Goal: Information Seeking & Learning: Learn about a topic

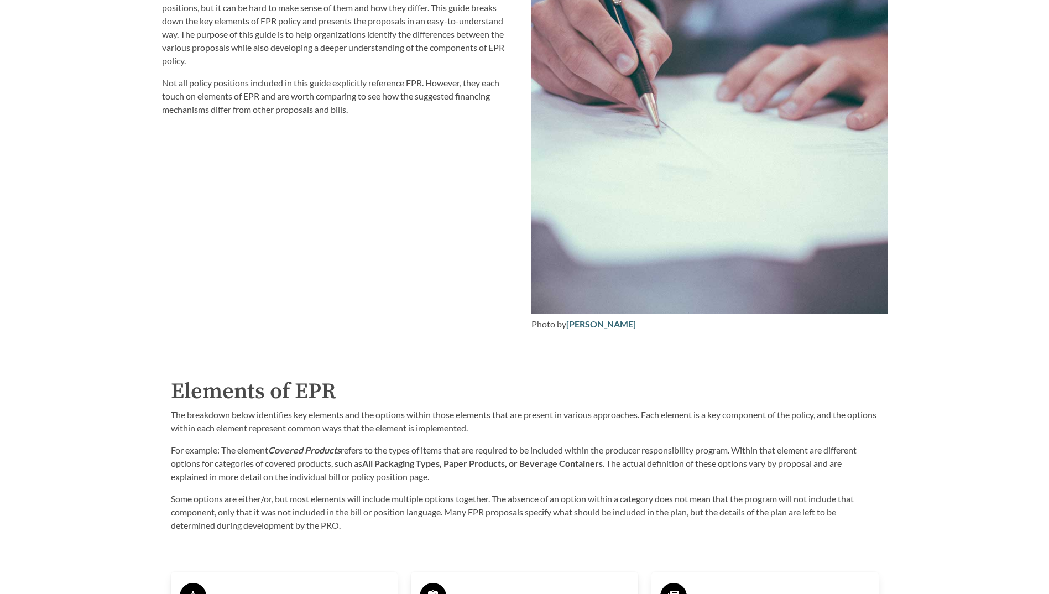
scroll to position [1714, 0]
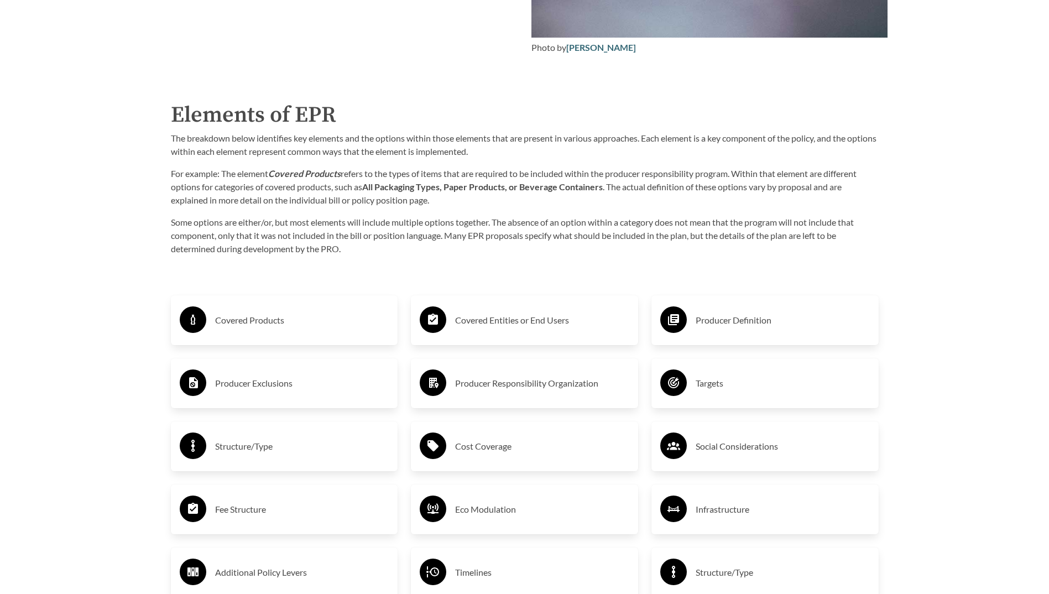
click at [280, 327] on h3 "Covered Products" at bounding box center [302, 320] width 174 height 18
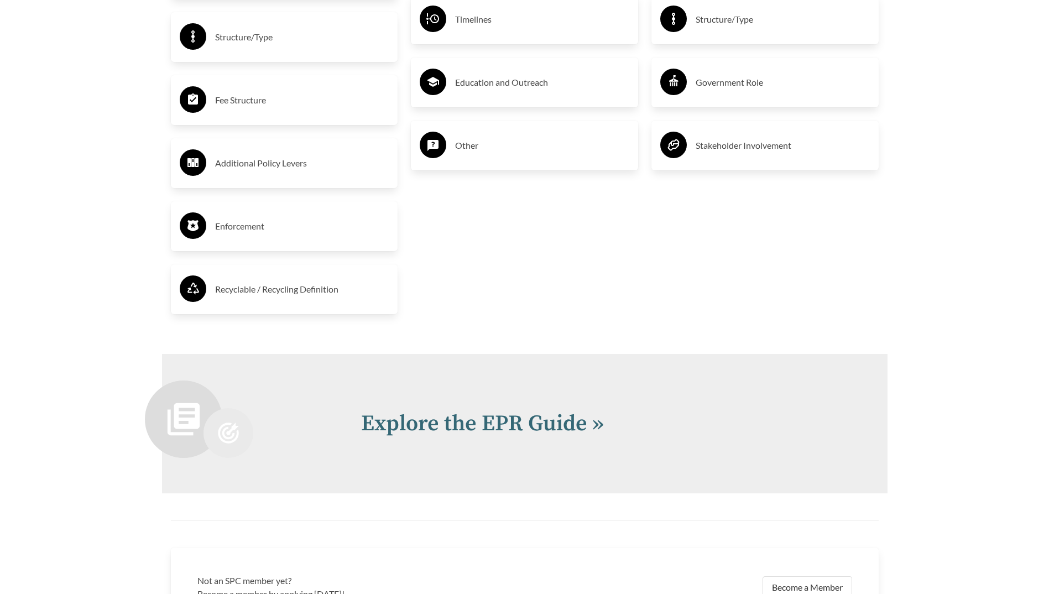
scroll to position [2493, 0]
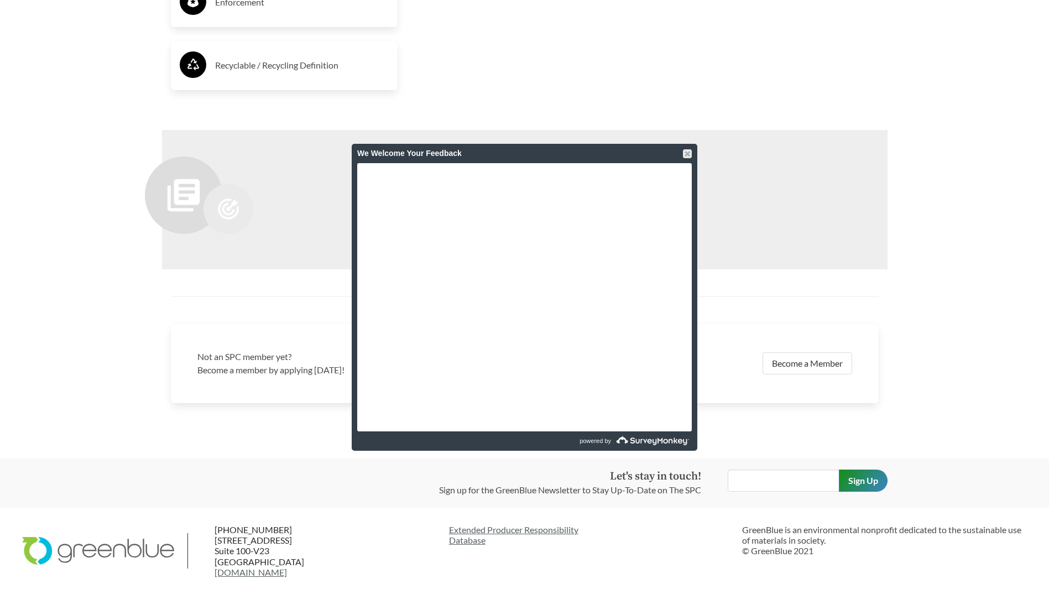
click at [692, 155] on div "We Welcome Your Feedback" at bounding box center [525, 153] width 346 height 19
click at [688, 153] on div at bounding box center [687, 153] width 9 height 9
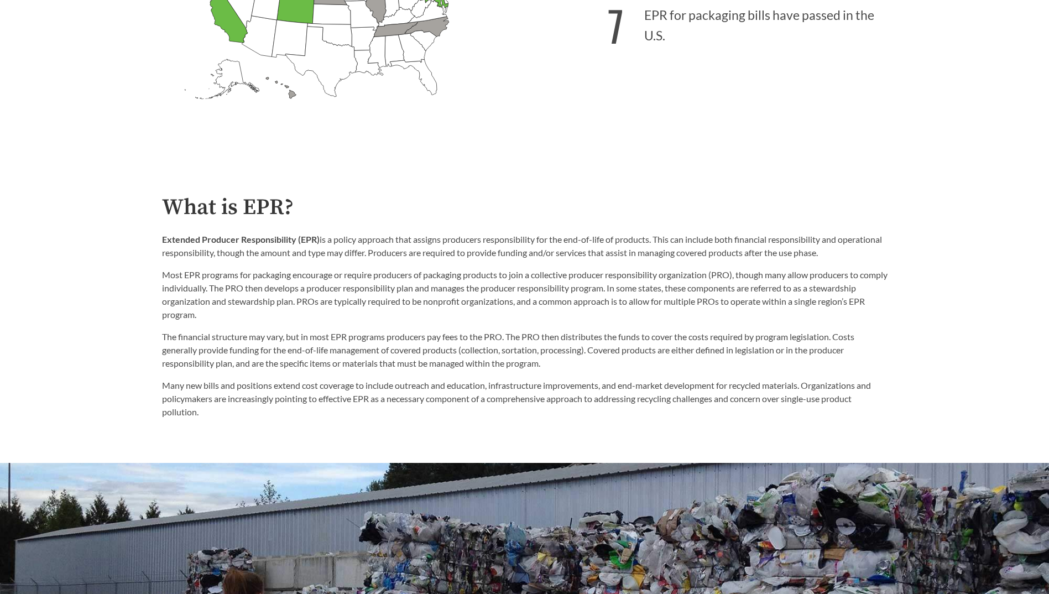
scroll to position [226, 0]
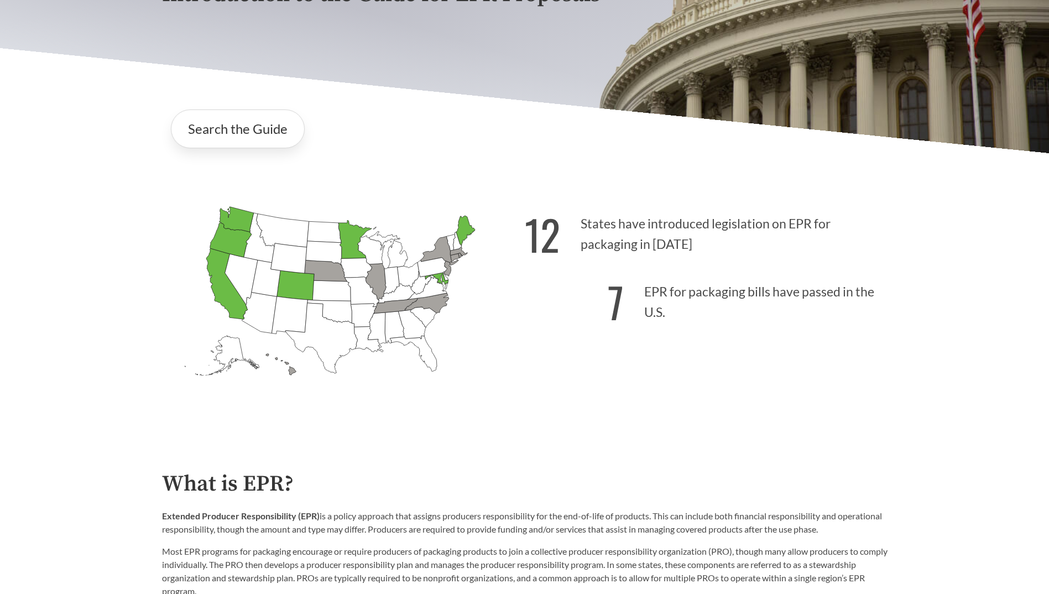
click at [463, 228] on icon "Maine Passed: 1" at bounding box center [465, 231] width 19 height 30
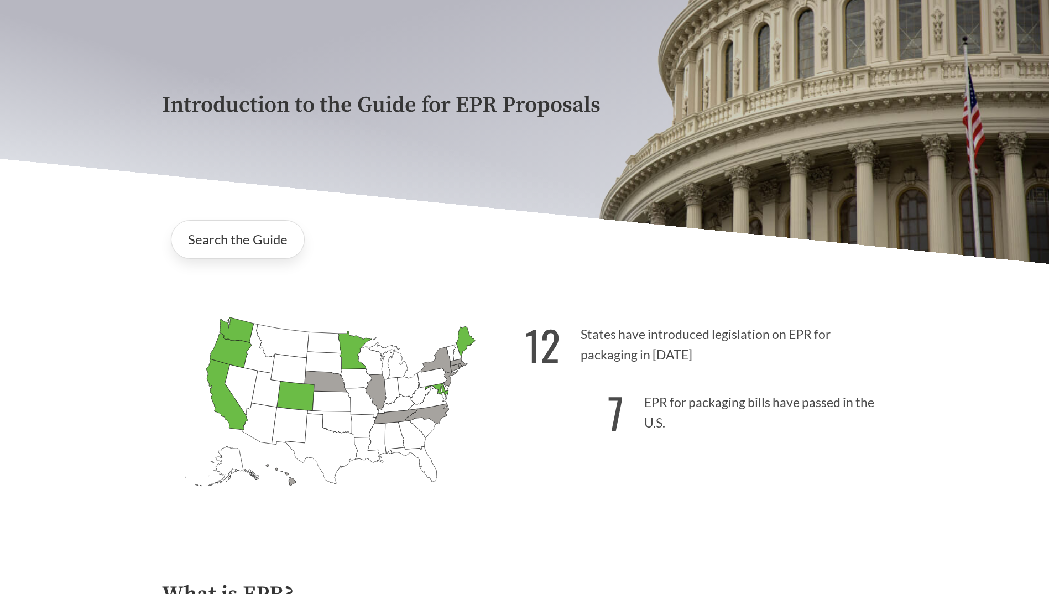
scroll to position [0, 0]
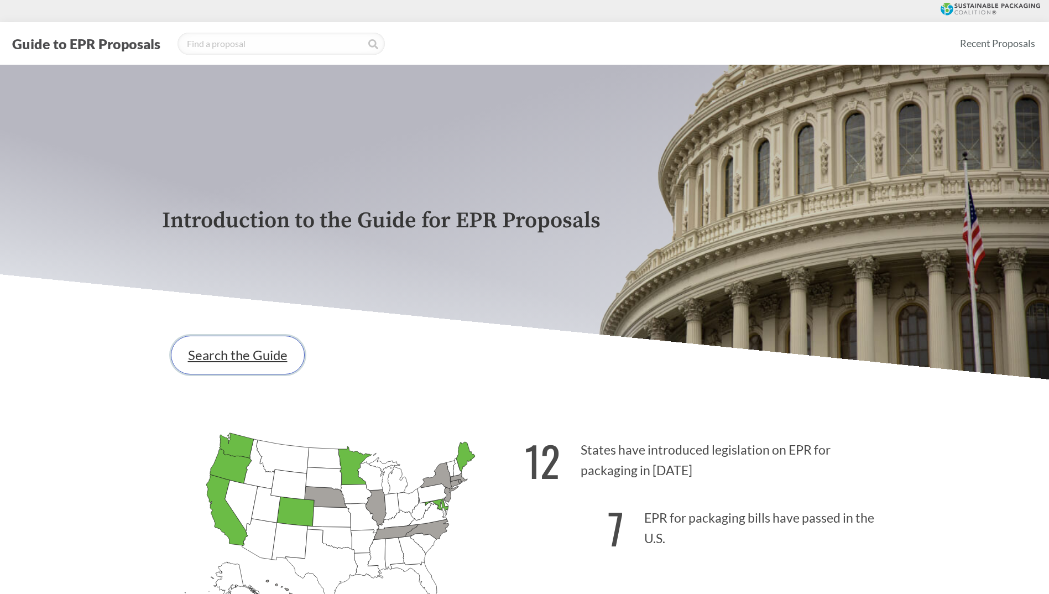
click at [264, 347] on link "Search the Guide" at bounding box center [238, 355] width 134 height 39
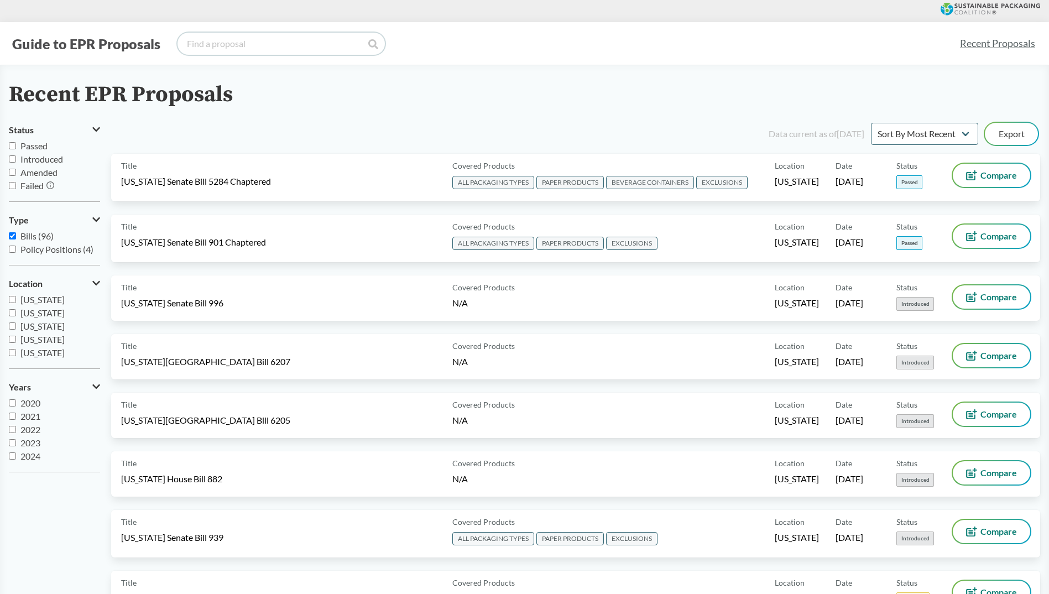
click at [229, 39] on input "search" at bounding box center [280, 44] width 207 height 22
type input "maine"
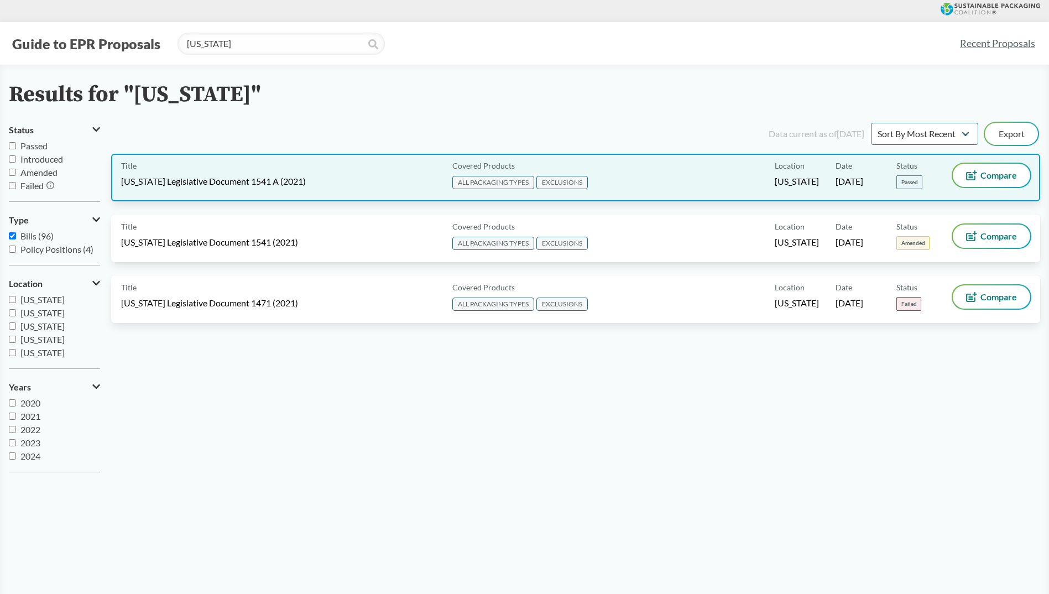
click at [671, 185] on div "Covered Products ALL PACKAGING TYPES EXCLUSIONS" at bounding box center [611, 178] width 327 height 28
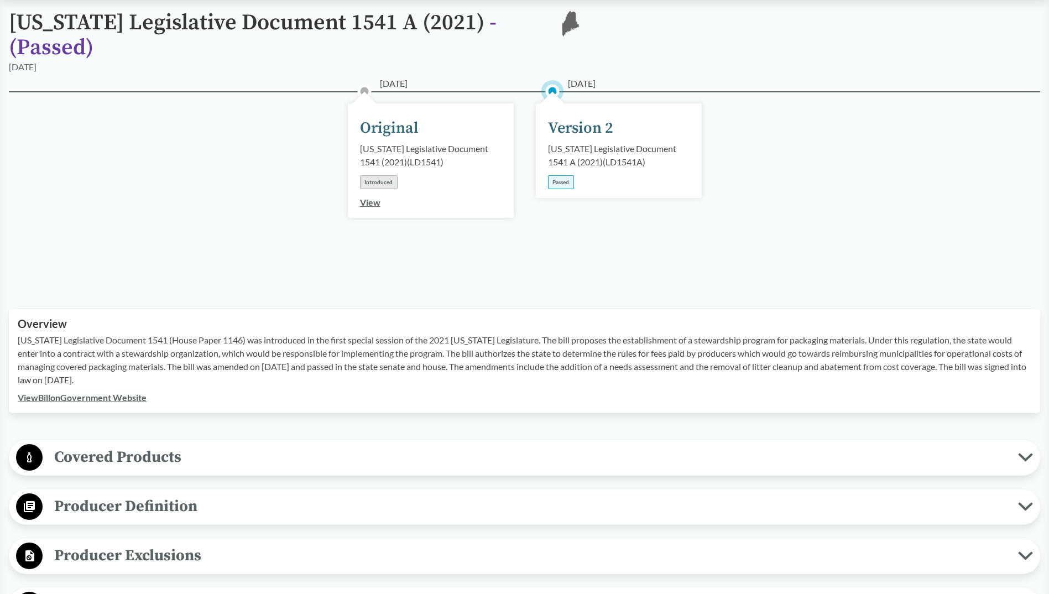
scroll to position [221, 0]
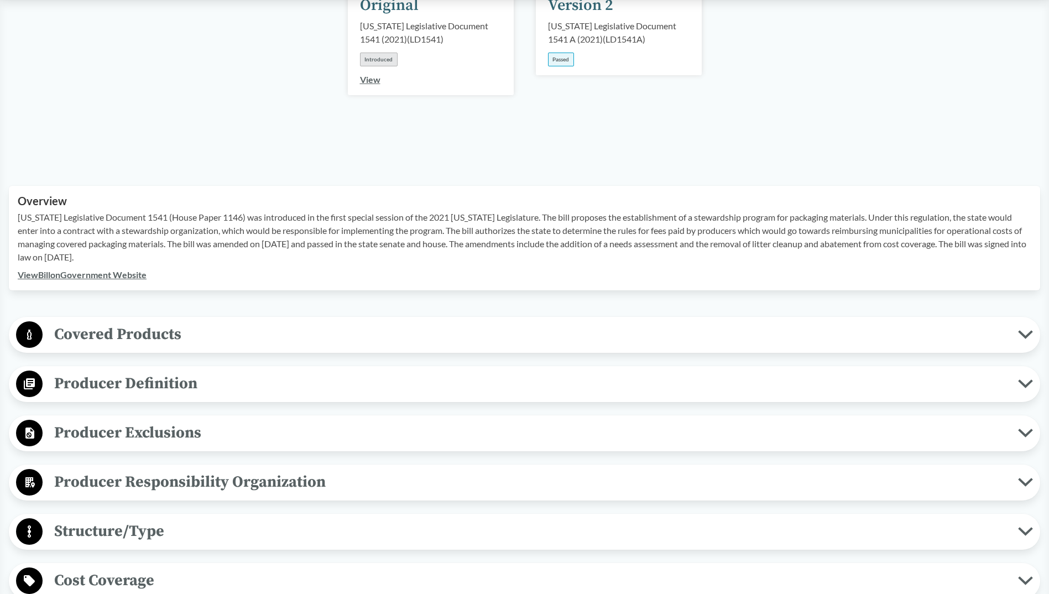
click at [338, 333] on button "Covered Products" at bounding box center [524, 335] width 1023 height 28
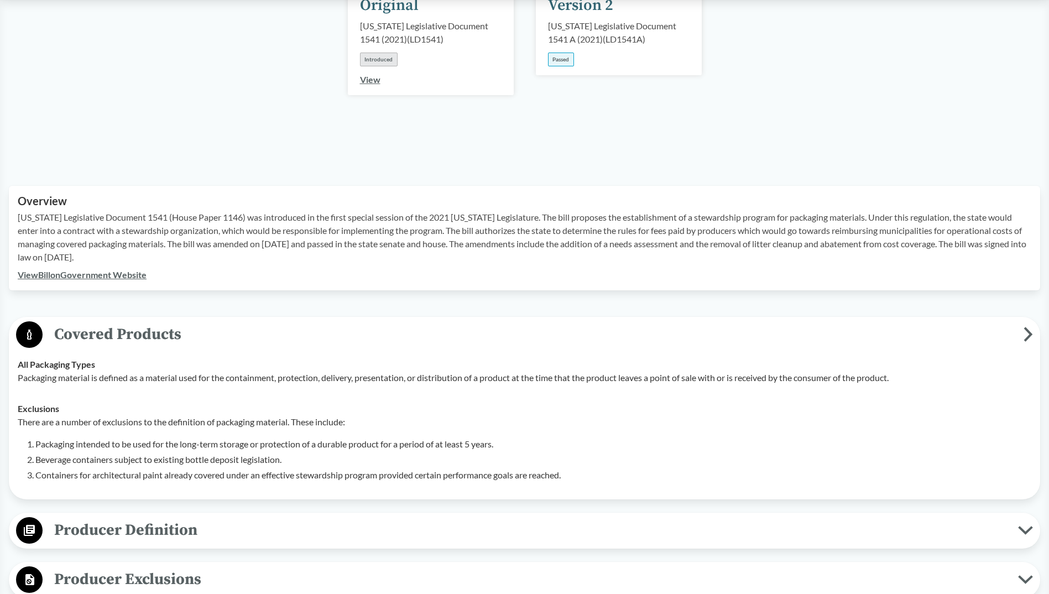
click at [347, 322] on span "Covered Products" at bounding box center [533, 334] width 981 height 25
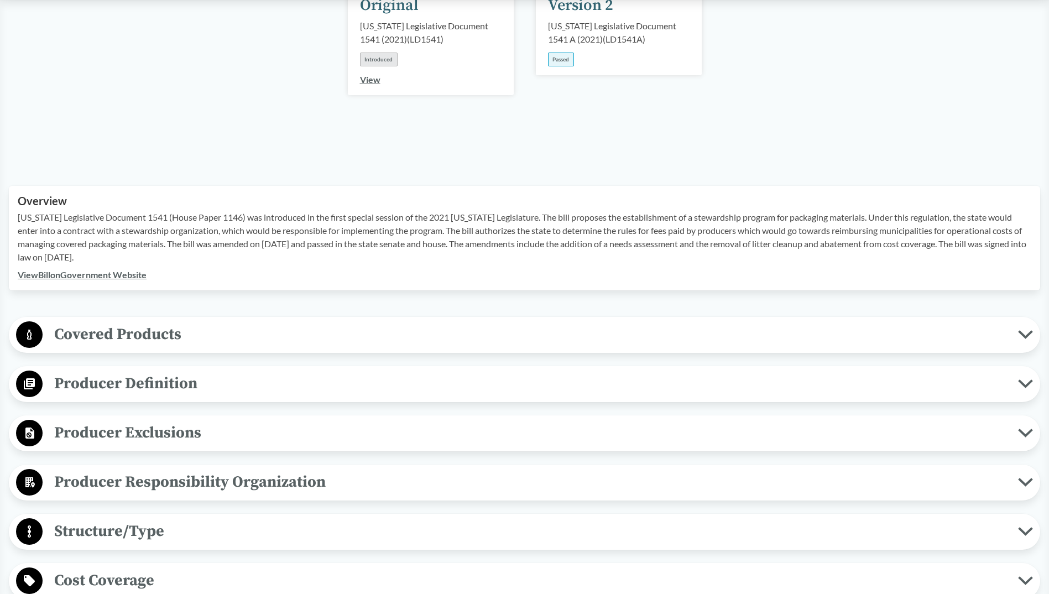
click at [1032, 330] on icon at bounding box center [1025, 334] width 15 height 9
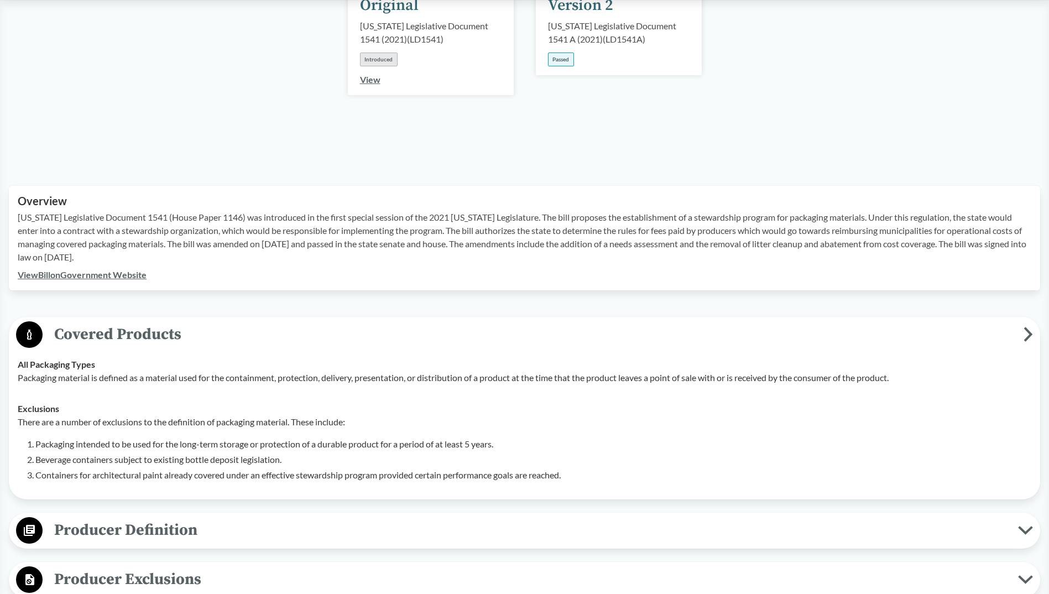
scroll to position [332, 0]
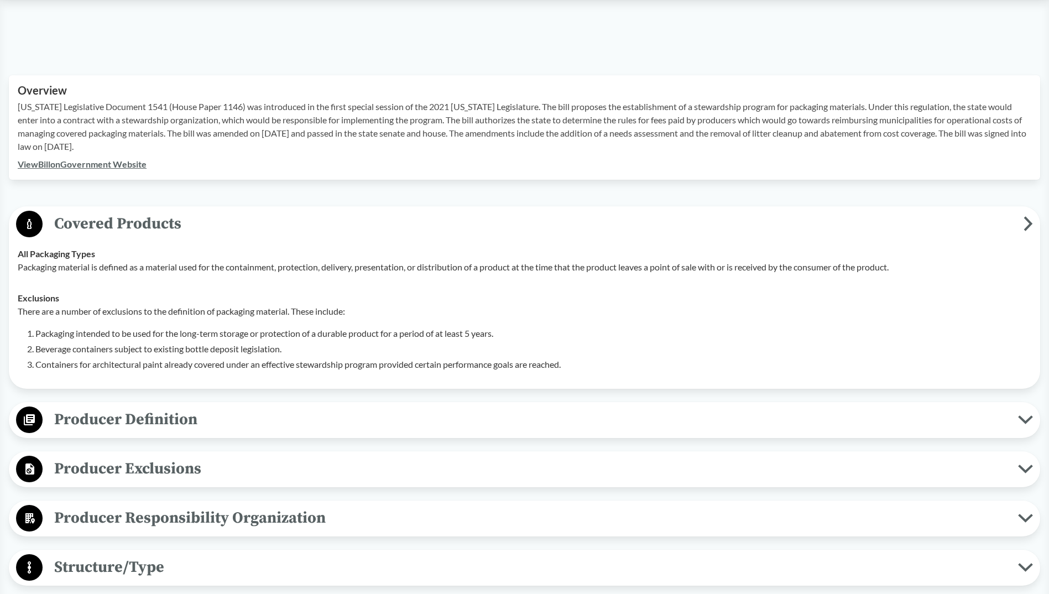
click at [629, 408] on span "Producer Definition" at bounding box center [530, 419] width 975 height 25
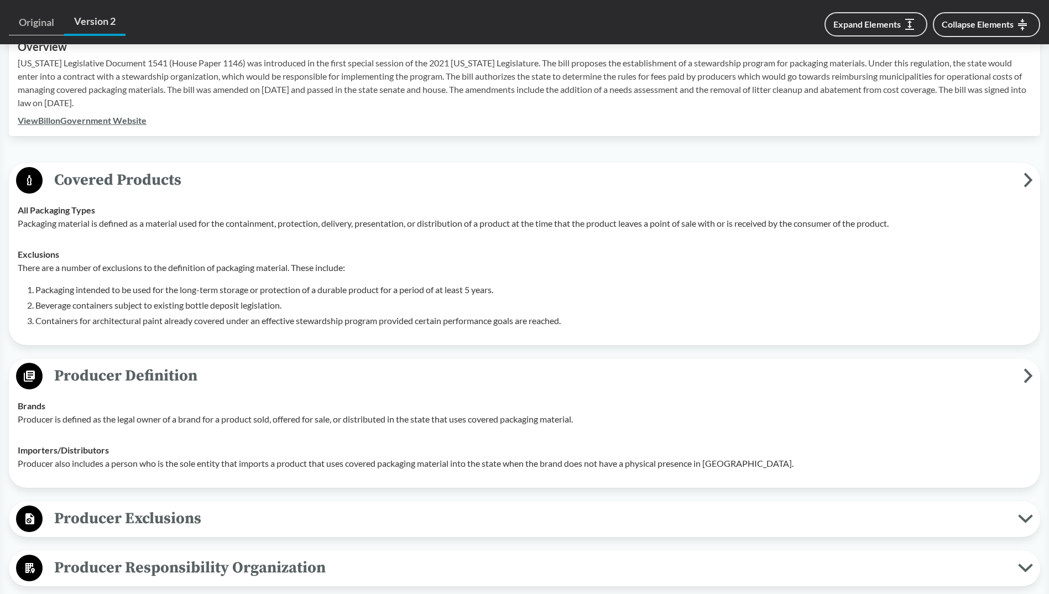
scroll to position [498, 0]
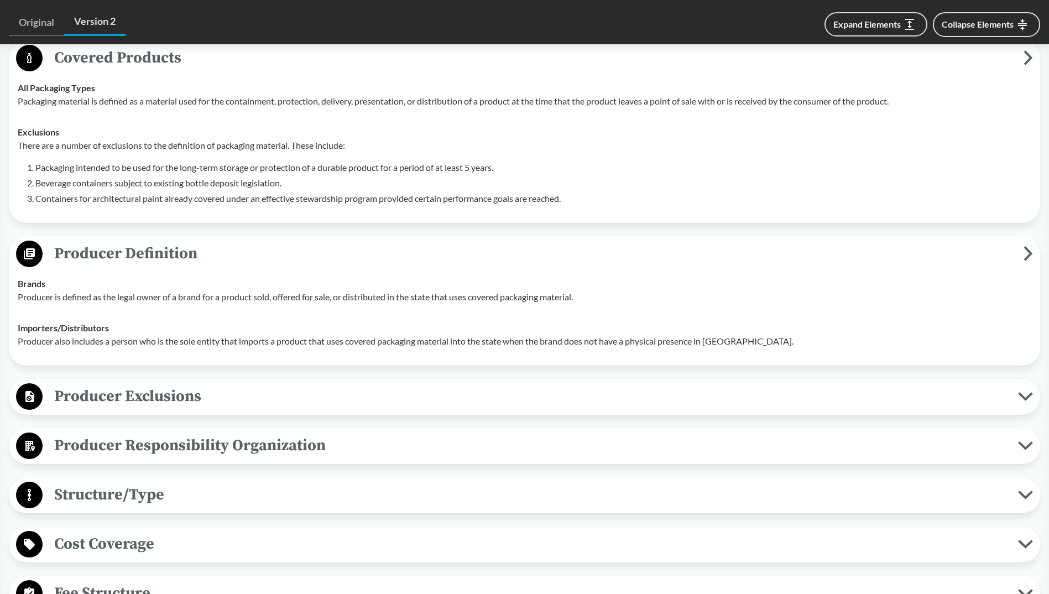
click at [613, 384] on span "Producer Exclusions" at bounding box center [530, 396] width 975 height 25
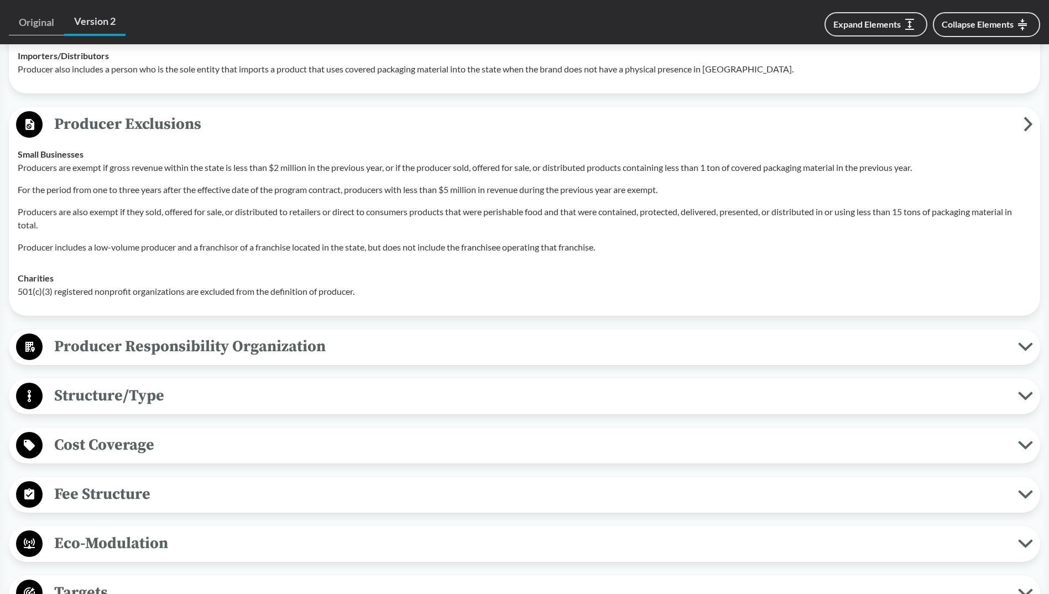
scroll to position [774, 0]
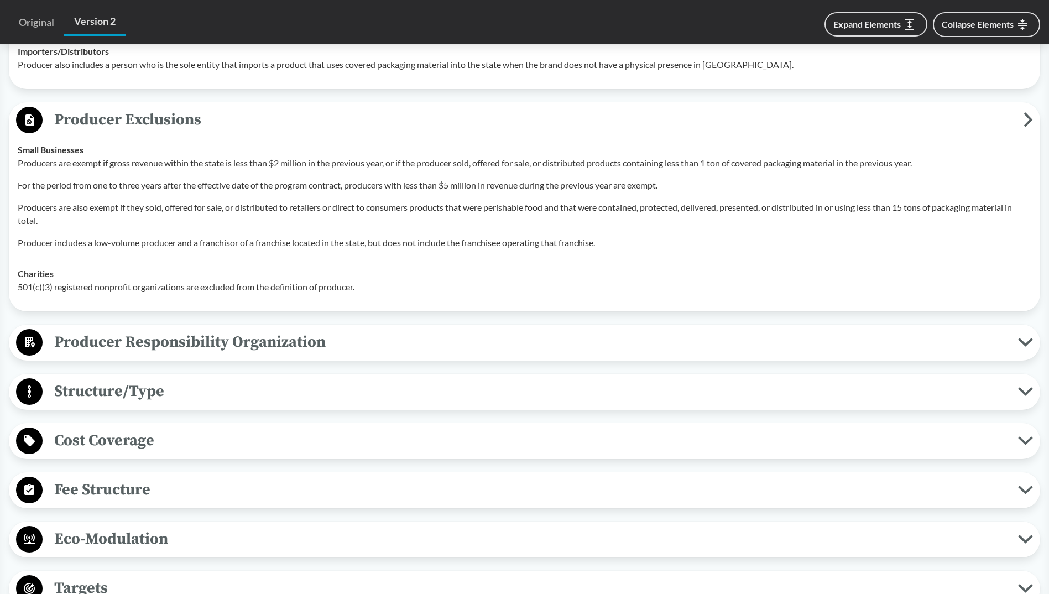
click at [457, 330] on span "Producer Responsibility Organization" at bounding box center [530, 342] width 975 height 25
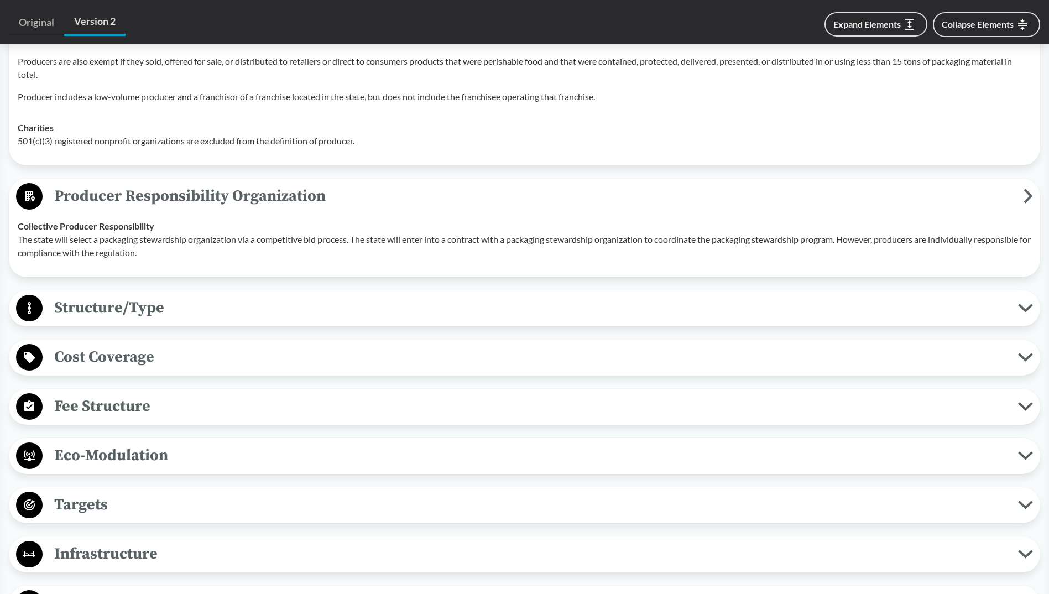
scroll to position [940, 0]
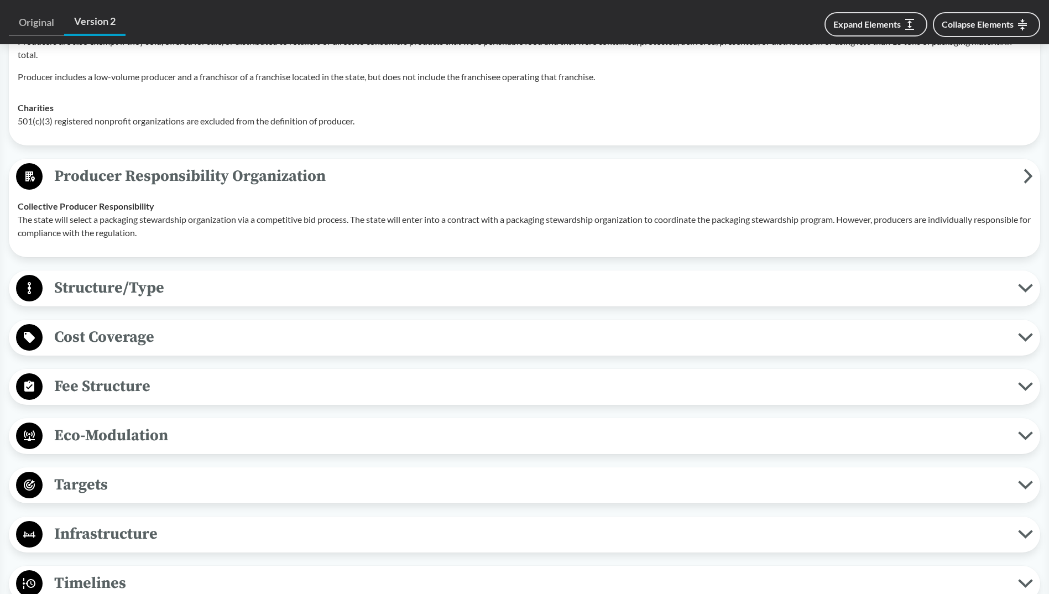
click at [365, 275] on span "Structure/Type" at bounding box center [530, 287] width 975 height 25
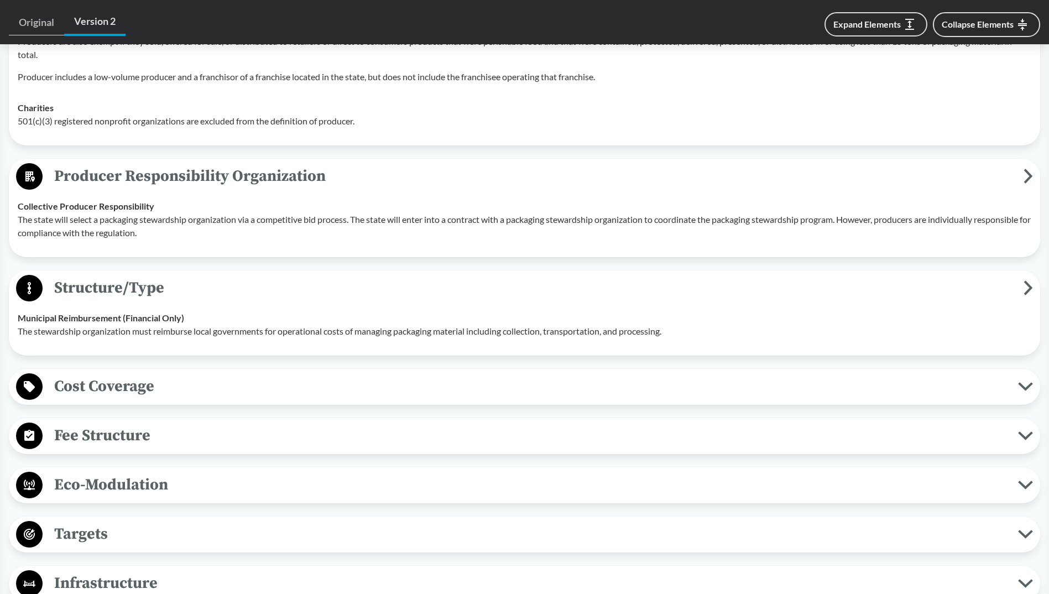
click at [328, 377] on span "Cost Coverage" at bounding box center [530, 386] width 975 height 25
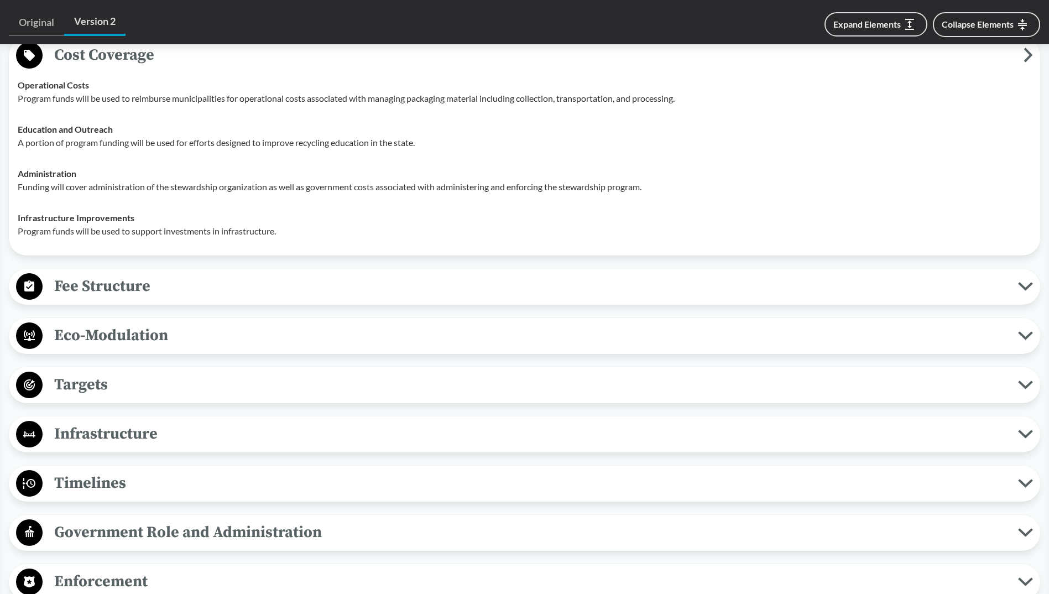
scroll to position [1272, 0]
click at [308, 273] on span "Fee Structure" at bounding box center [530, 285] width 975 height 25
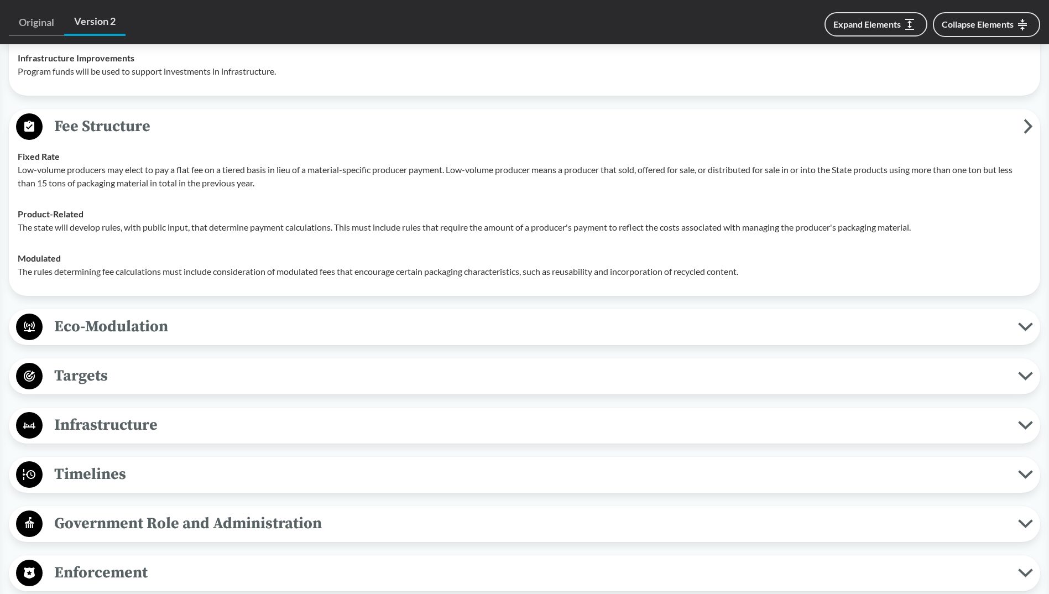
scroll to position [1438, 0]
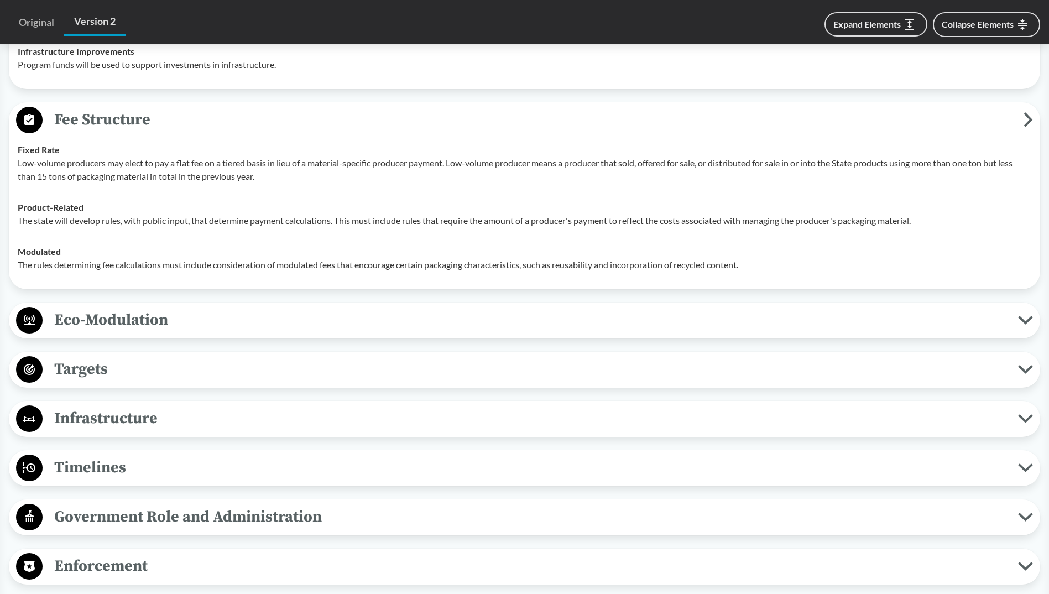
click at [307, 320] on div "Eco-Modulation Recycled Content Rules determining fee calculation must include …" at bounding box center [524, 320] width 1031 height 36
click at [363, 307] on span "Eco-Modulation" at bounding box center [530, 319] width 975 height 25
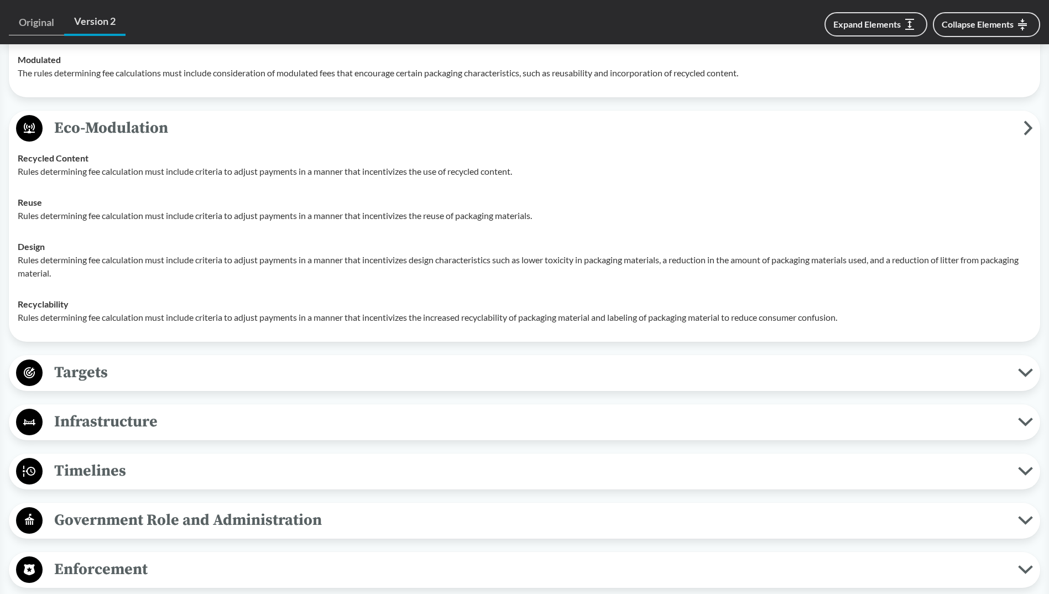
scroll to position [1659, 0]
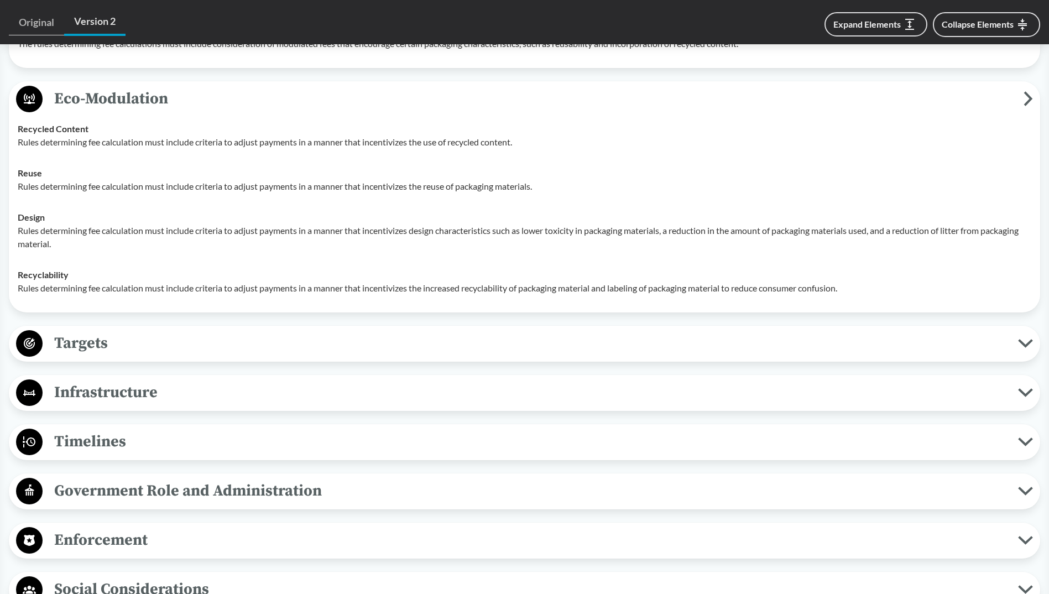
click at [329, 331] on span "Targets" at bounding box center [530, 343] width 975 height 25
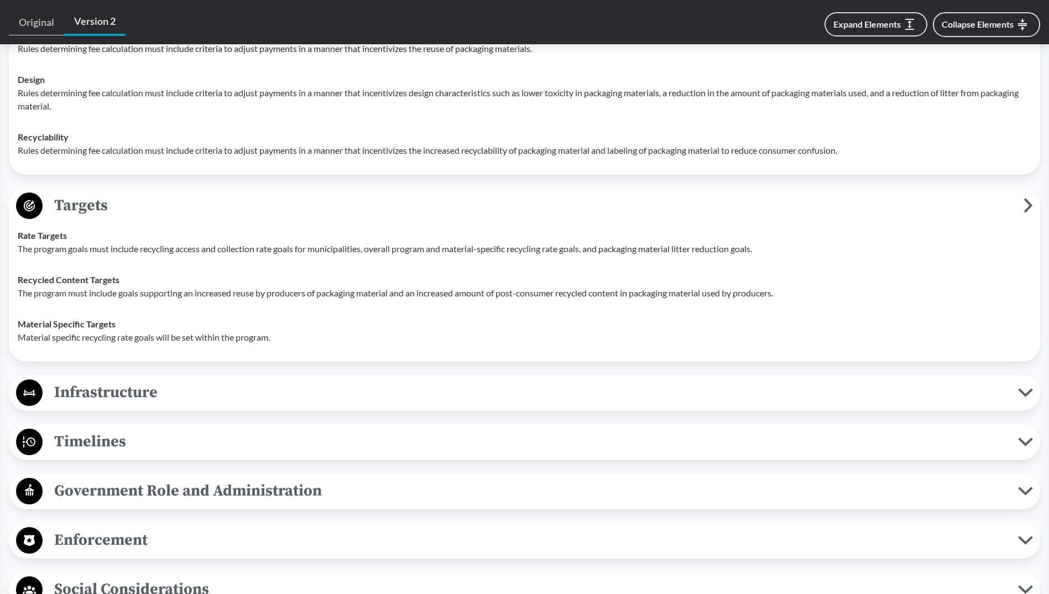
scroll to position [1825, 0]
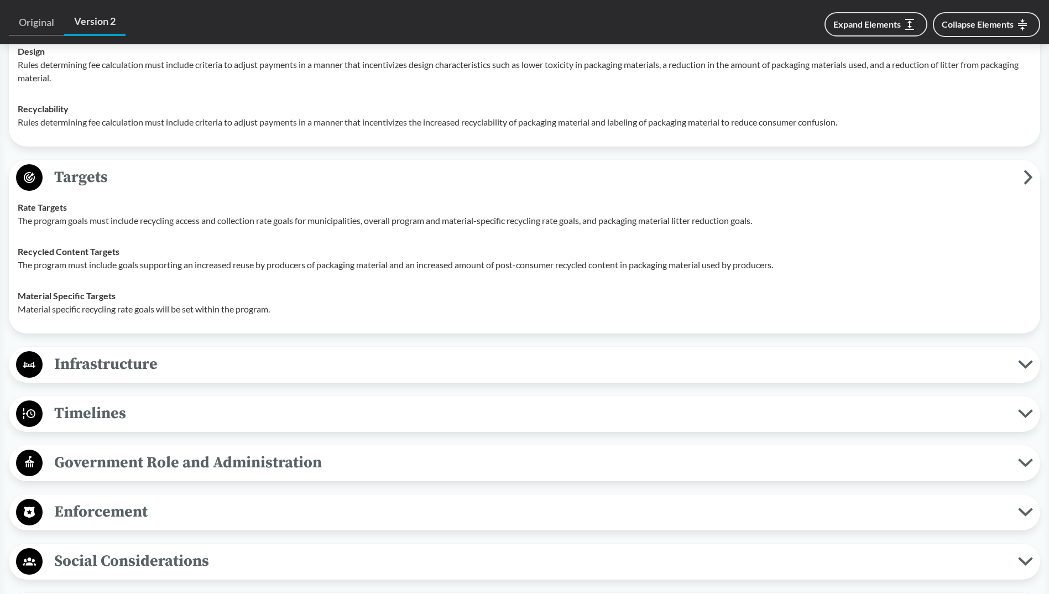
click at [320, 352] on span "Infrastructure" at bounding box center [530, 364] width 975 height 25
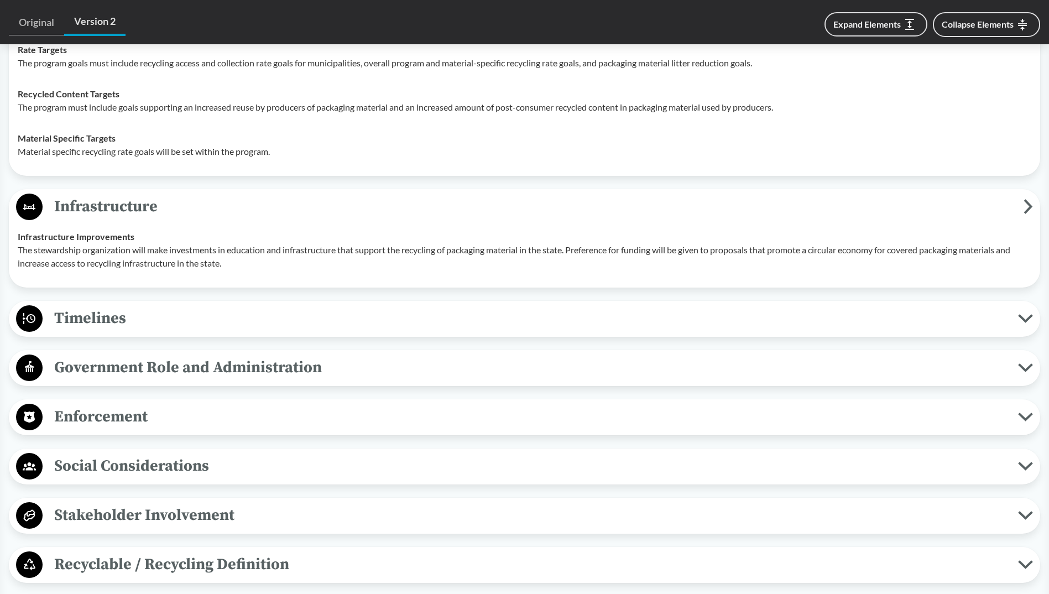
scroll to position [1991, 0]
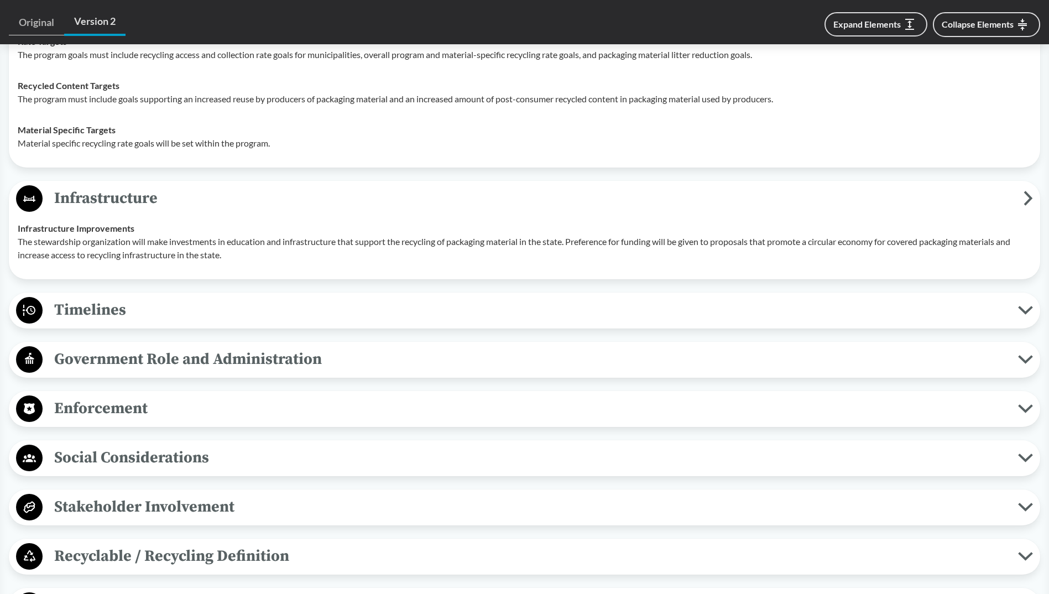
click at [304, 304] on span "Timelines" at bounding box center [530, 309] width 975 height 25
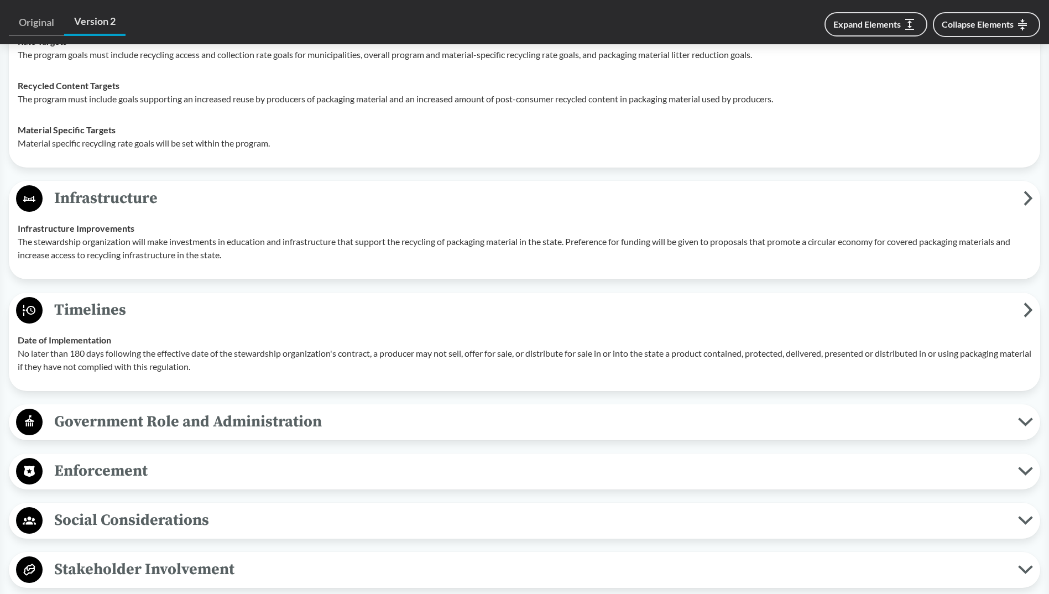
scroll to position [2046, 0]
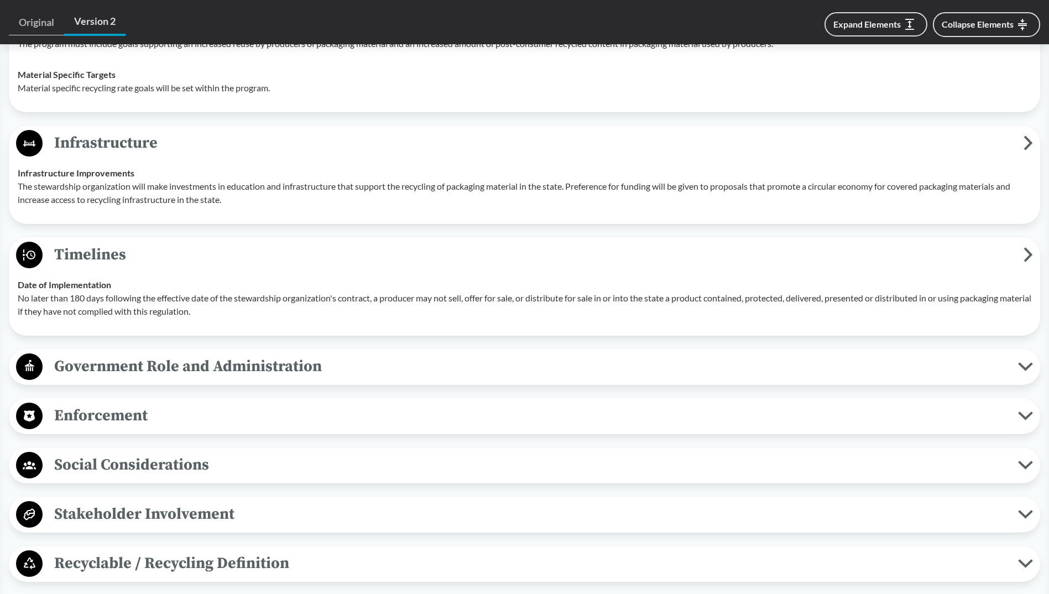
click at [365, 354] on span "Government Role and Administration" at bounding box center [530, 366] width 975 height 25
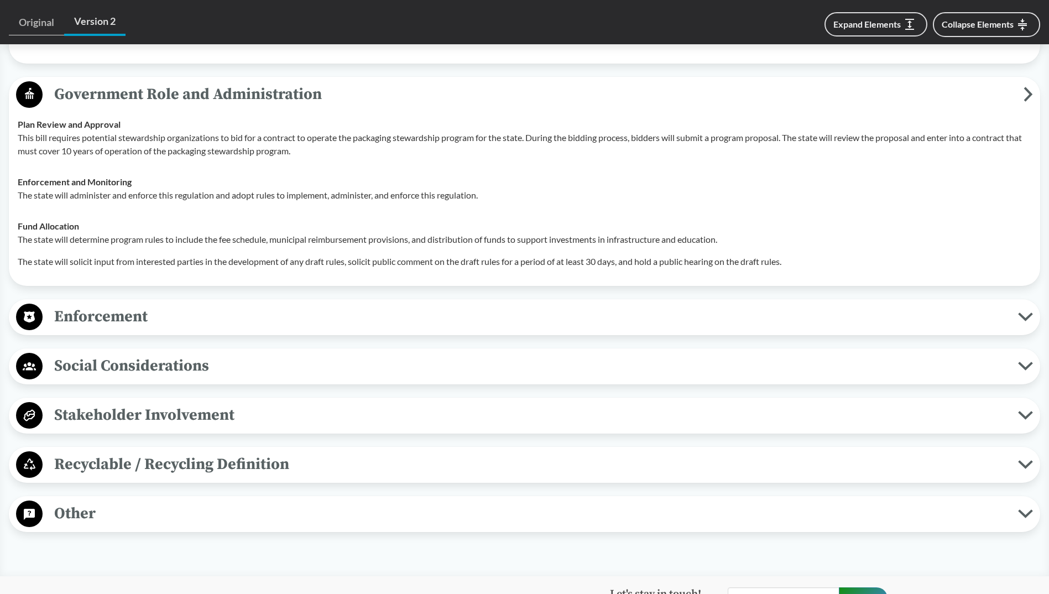
scroll to position [2322, 0]
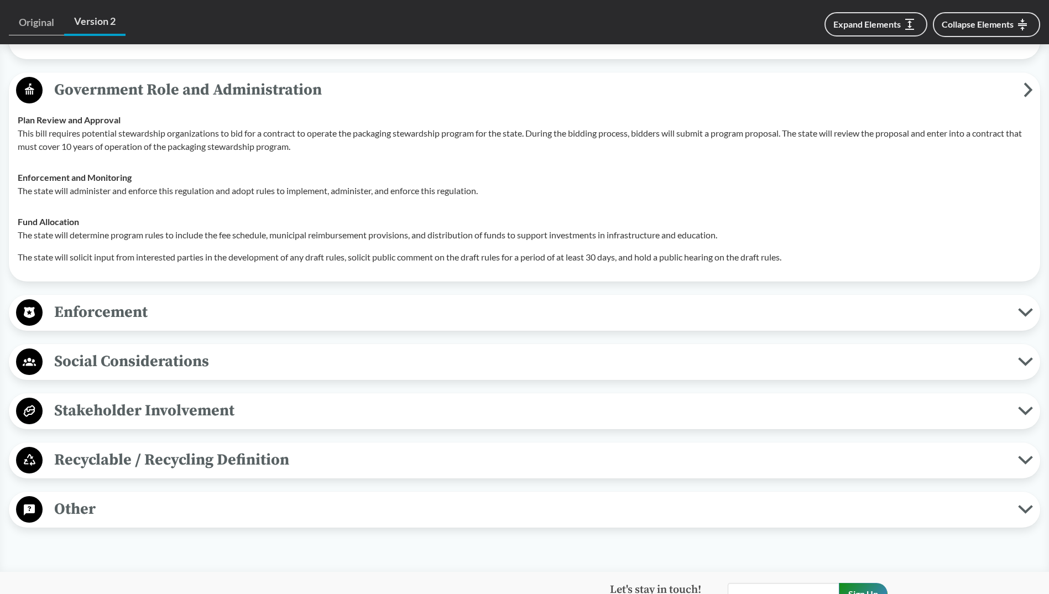
click at [302, 305] on span "Enforcement" at bounding box center [530, 312] width 975 height 25
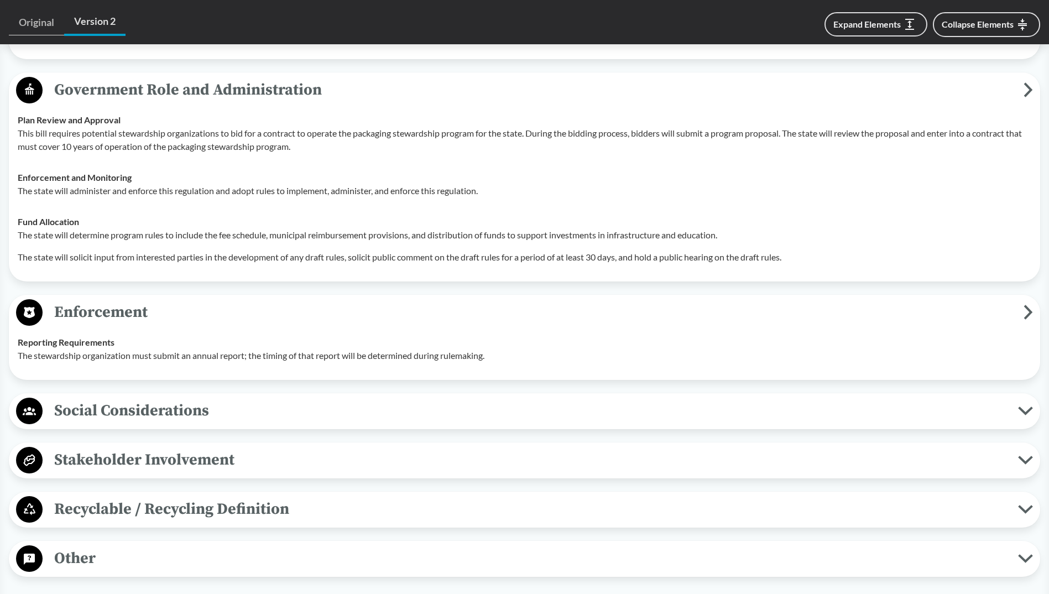
click at [311, 398] on span "Social Considerations" at bounding box center [530, 410] width 975 height 25
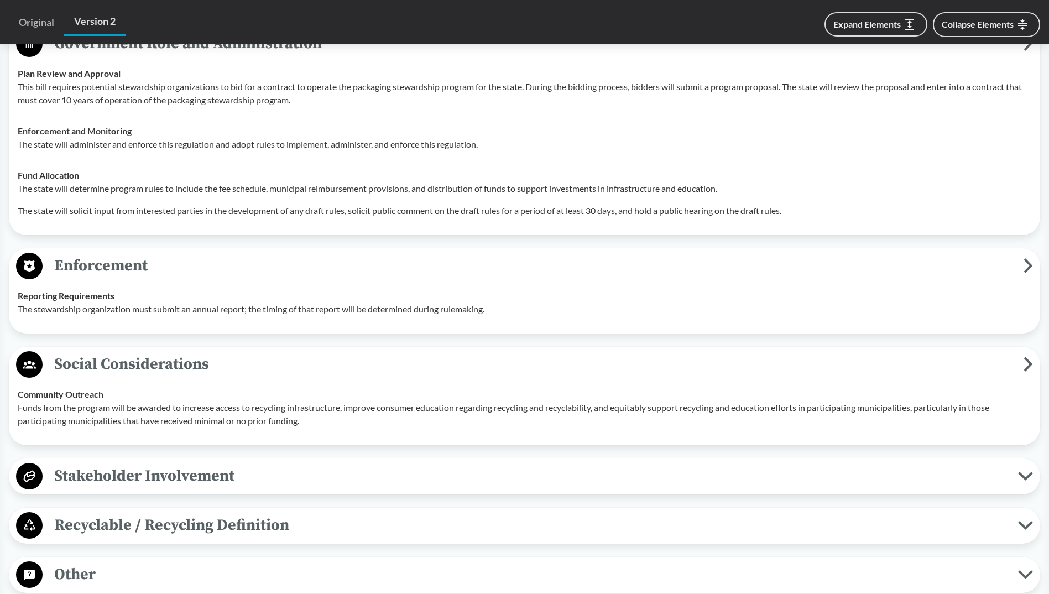
scroll to position [2433, 0]
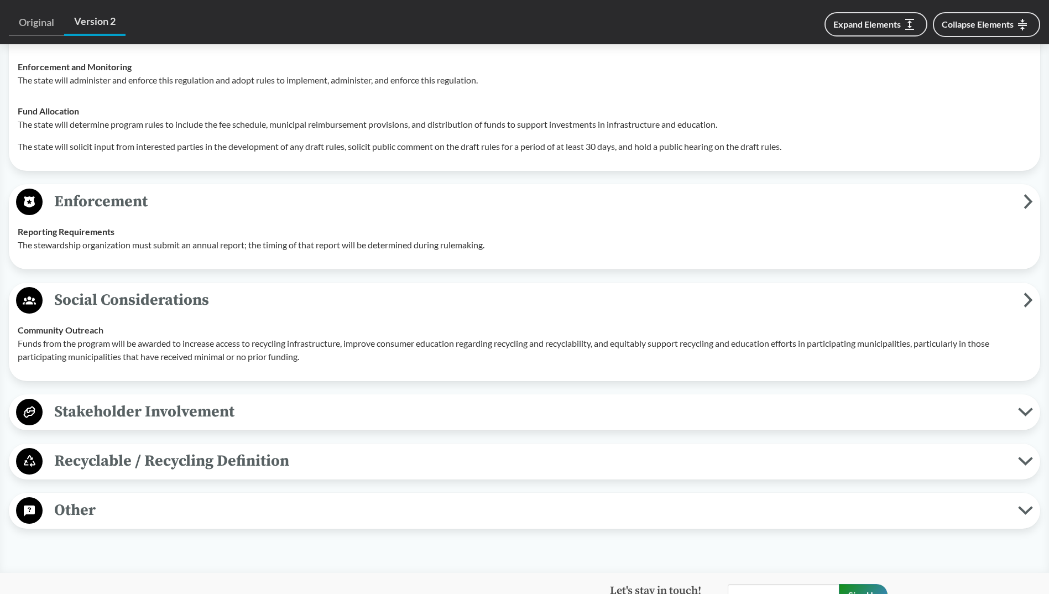
click at [315, 399] on span "Stakeholder Involvement" at bounding box center [530, 411] width 975 height 25
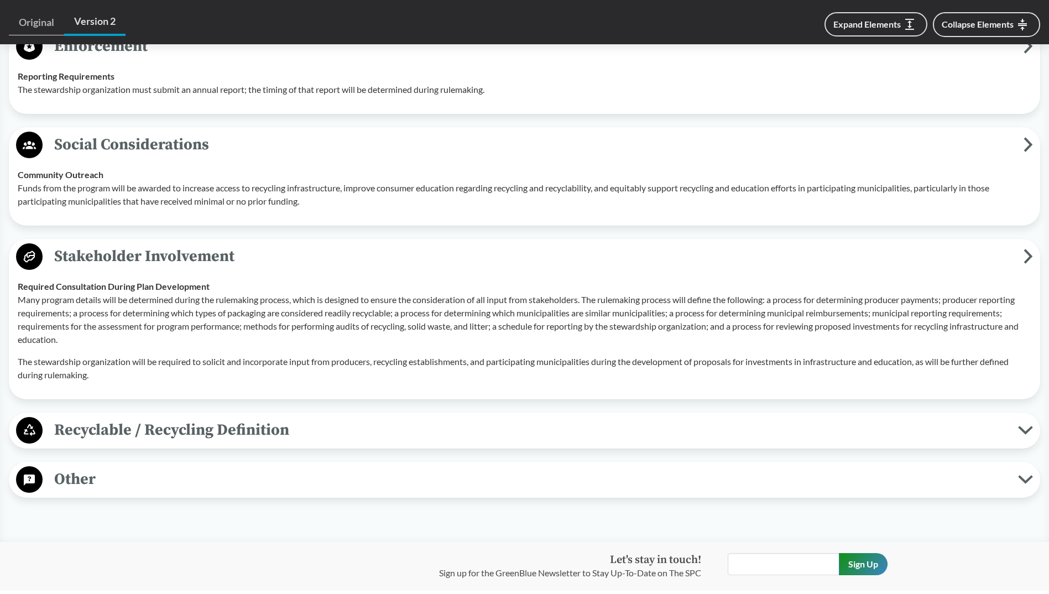
scroll to position [2599, 0]
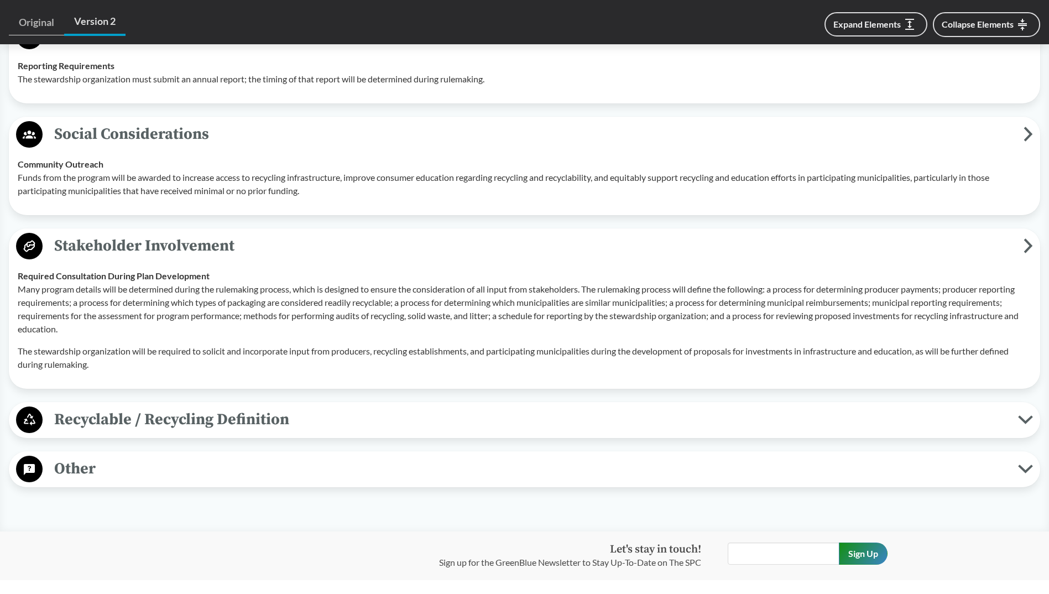
click at [329, 407] on span "Recyclable / Recycling Definition" at bounding box center [530, 419] width 975 height 25
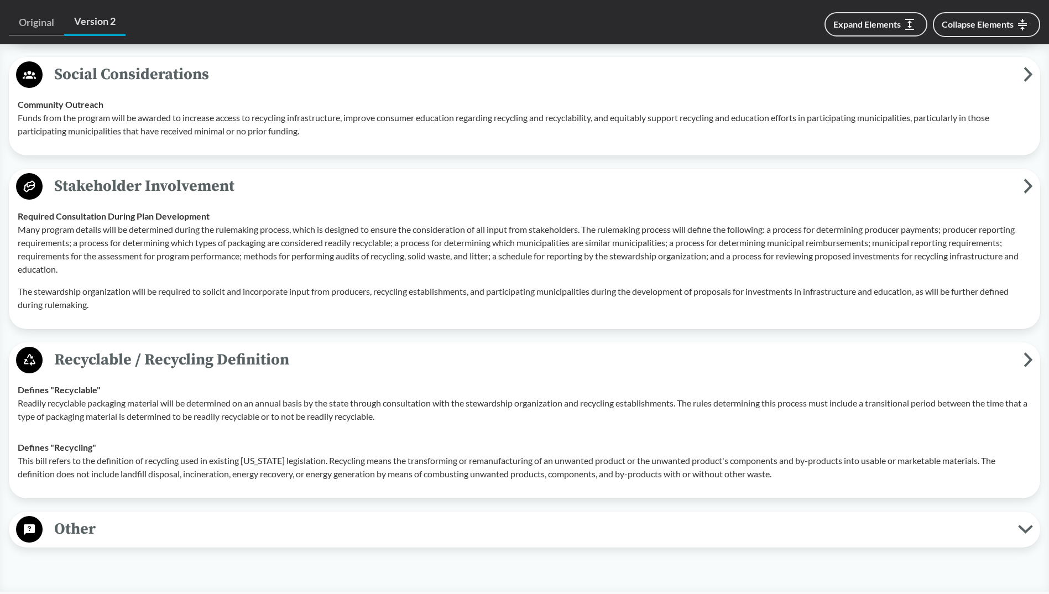
scroll to position [2654, 0]
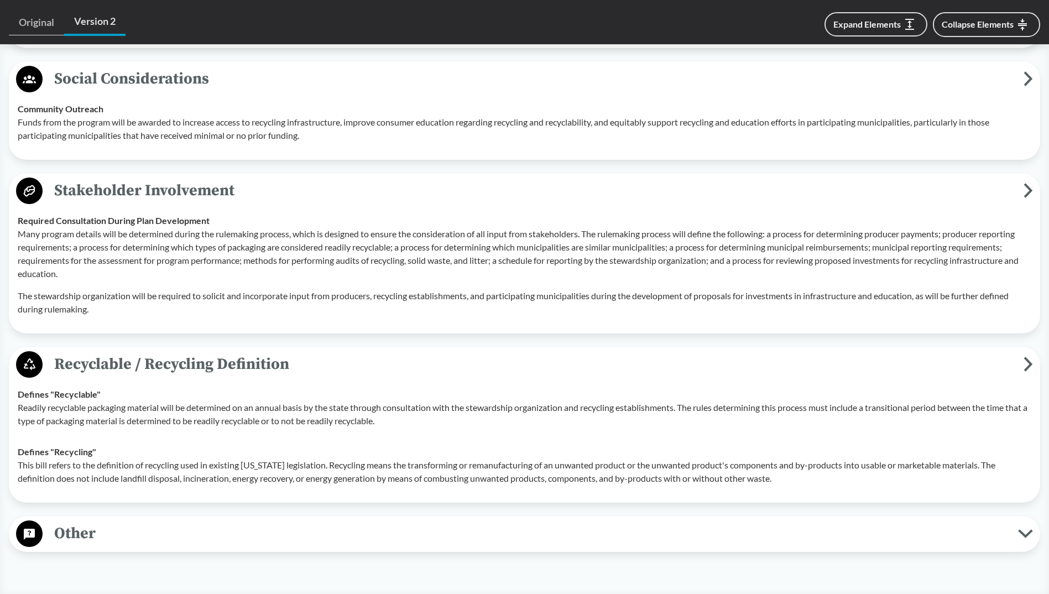
click at [362, 521] on span "Other" at bounding box center [530, 533] width 975 height 25
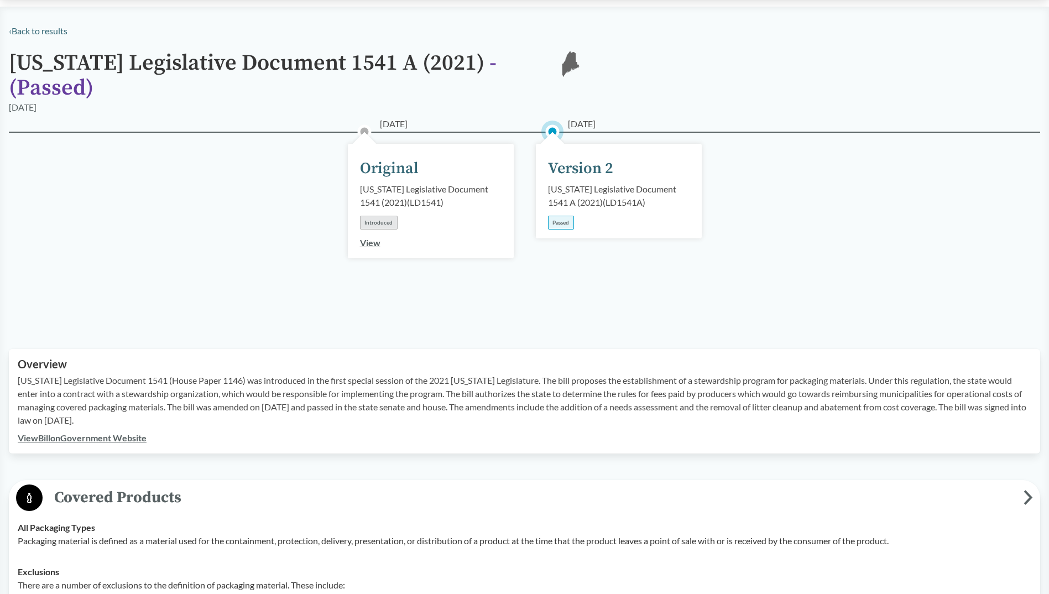
scroll to position [111, 0]
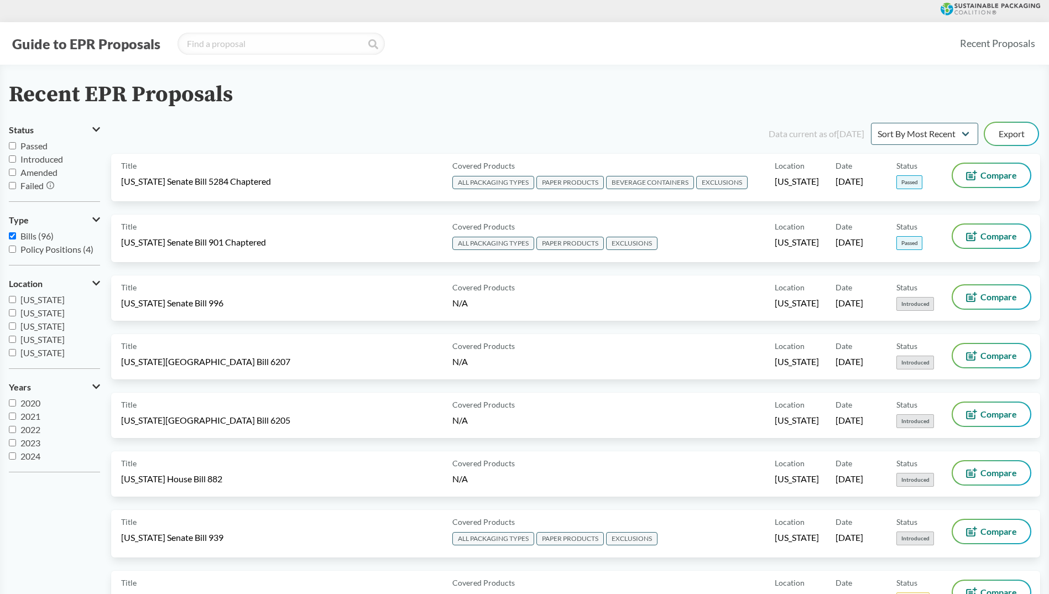
click at [15, 234] on input "Bills (96)" at bounding box center [12, 235] width 7 height 7
checkbox input "false"
click at [12, 252] on input "Policy Positions (4)" at bounding box center [12, 249] width 7 height 7
checkbox input "true"
click at [13, 237] on input "Bills (96)" at bounding box center [12, 235] width 7 height 7
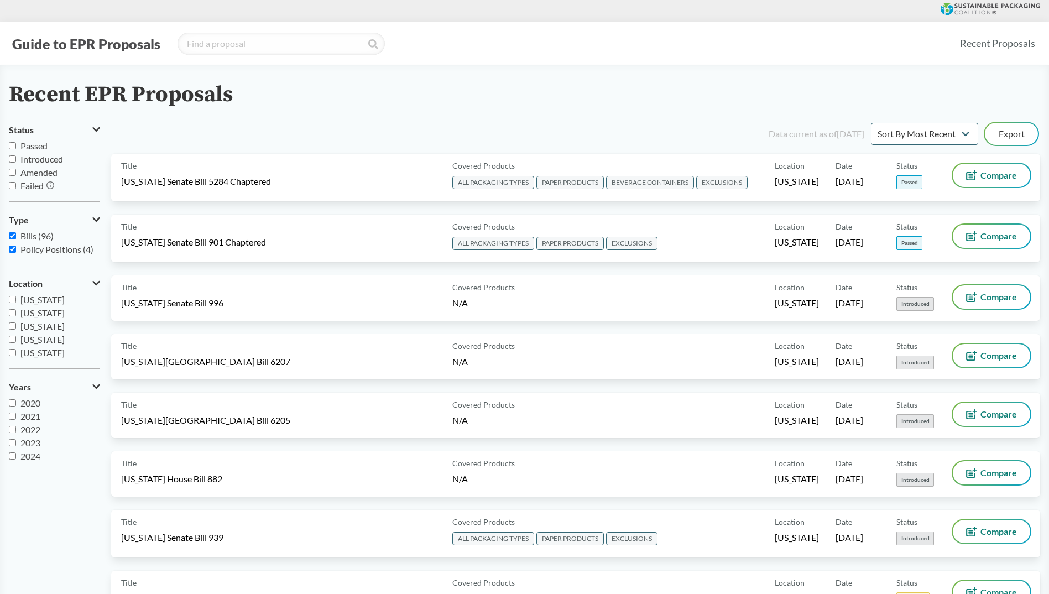
checkbox input "true"
click at [13, 250] on input "Policy Positions (4)" at bounding box center [12, 249] width 7 height 7
checkbox input "false"
click at [14, 145] on input "Passed" at bounding box center [12, 145] width 7 height 7
checkbox input "true"
